Goal: Complete application form

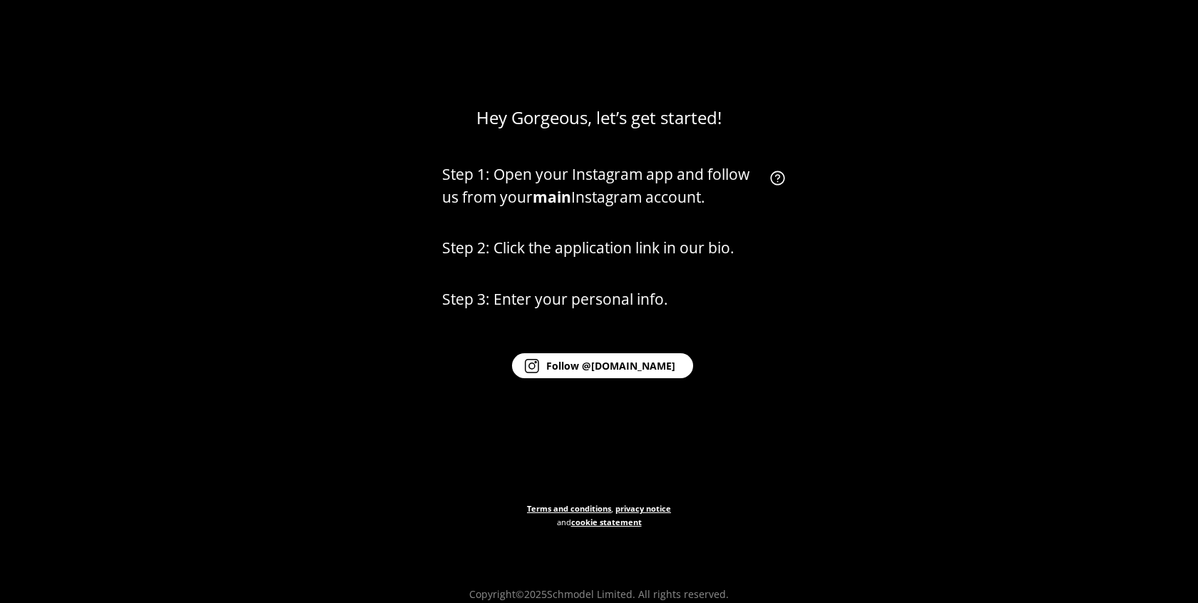
click at [627, 367] on tspan "Follow @schmodel.studio" at bounding box center [610, 366] width 129 height 14
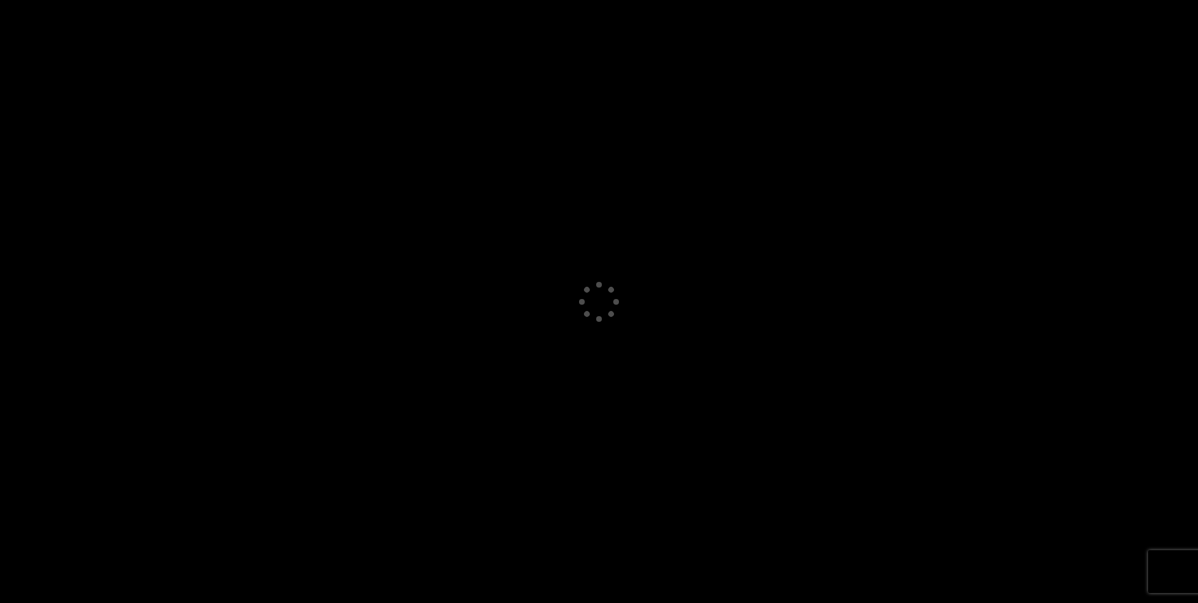
select select "GB"
